Goal: Browse casually

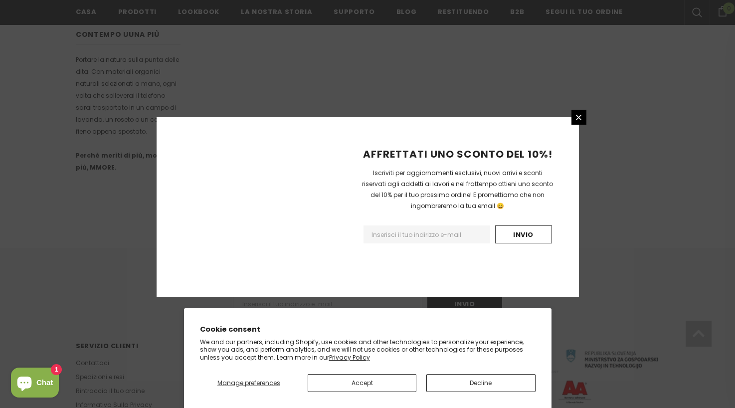
scroll to position [614, 0]
